Goal: Entertainment & Leisure: Consume media (video, audio)

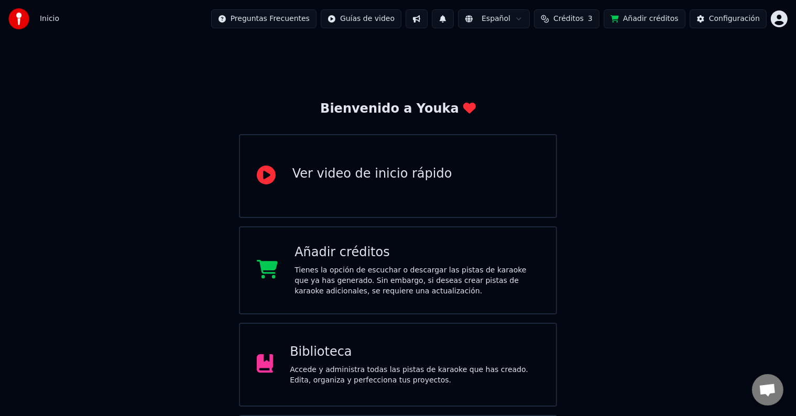
click at [322, 333] on div "Biblioteca Accede y administra todas las pistas de karaoke que has creado. Edit…" at bounding box center [398, 365] width 319 height 84
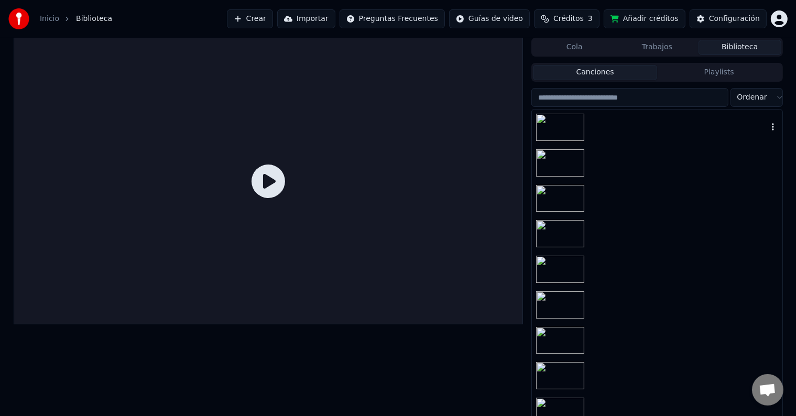
click at [612, 130] on div at bounding box center [657, 128] width 250 height 36
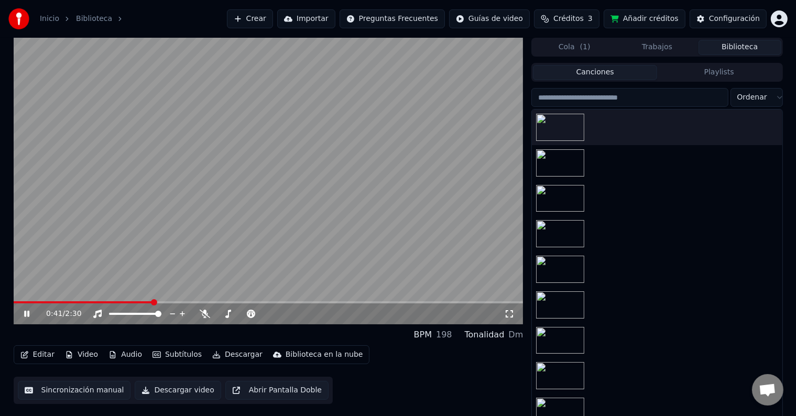
click at [153, 302] on span at bounding box center [269, 302] width 510 height 2
click at [23, 312] on icon at bounding box center [34, 314] width 25 height 8
click at [163, 301] on video at bounding box center [269, 181] width 510 height 287
click at [167, 302] on span at bounding box center [269, 302] width 510 height 2
click at [204, 315] on icon at bounding box center [205, 314] width 10 height 8
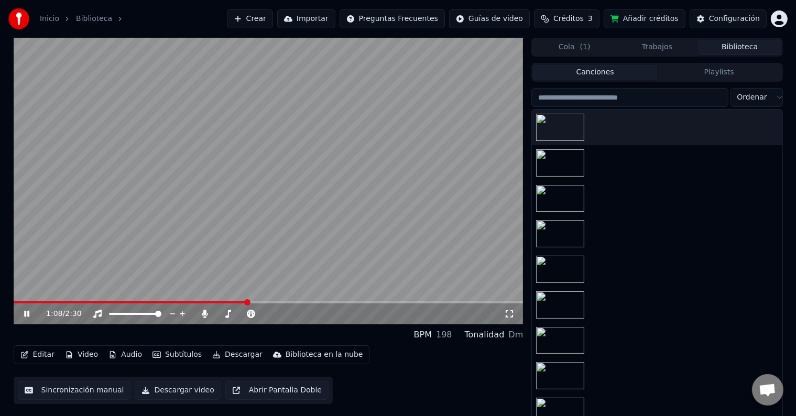
click at [29, 313] on icon at bounding box center [34, 314] width 25 height 8
